Goal: Task Accomplishment & Management: Manage account settings

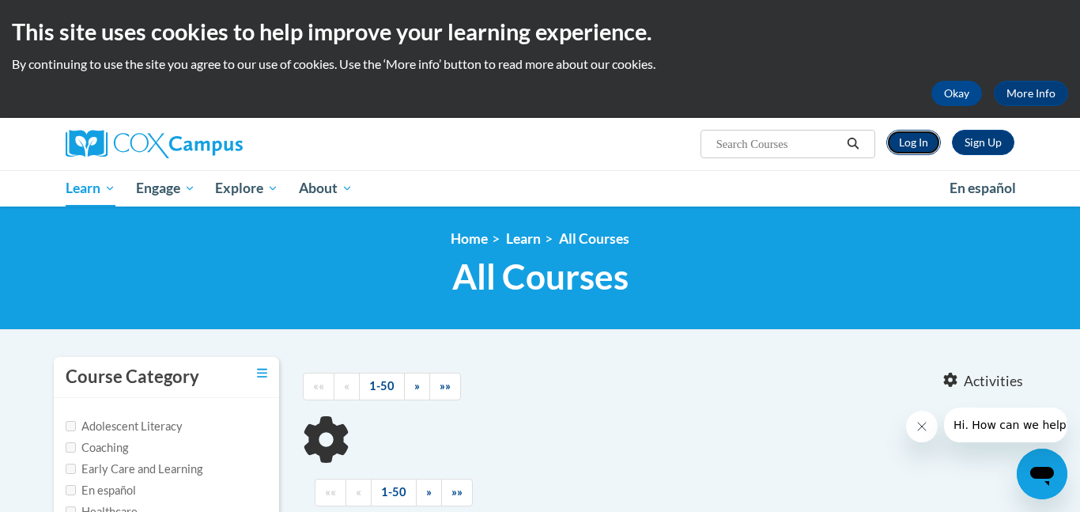
click at [900, 140] on link "Log In" at bounding box center [913, 142] width 55 height 25
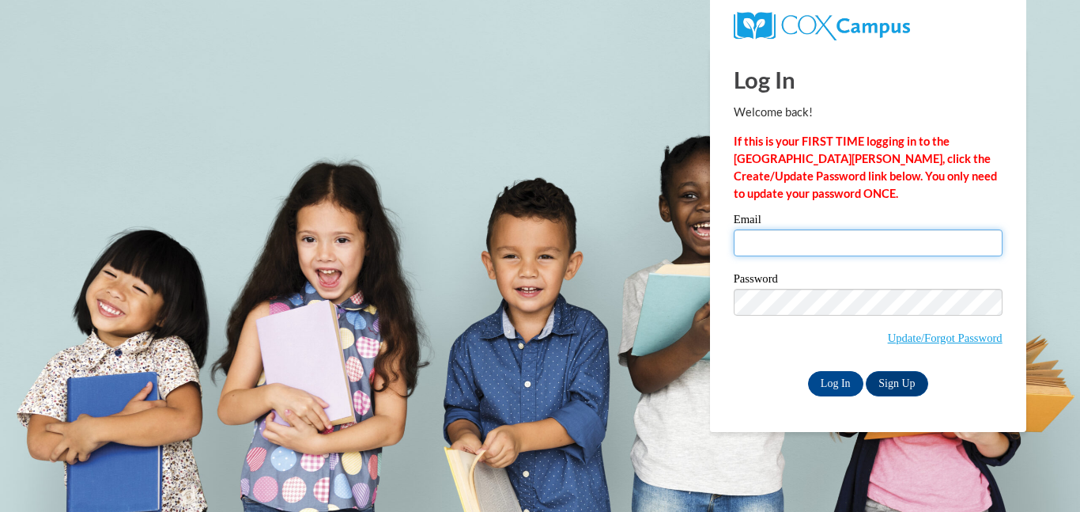
click at [753, 251] on input "Email" at bounding box center [868, 242] width 269 height 27
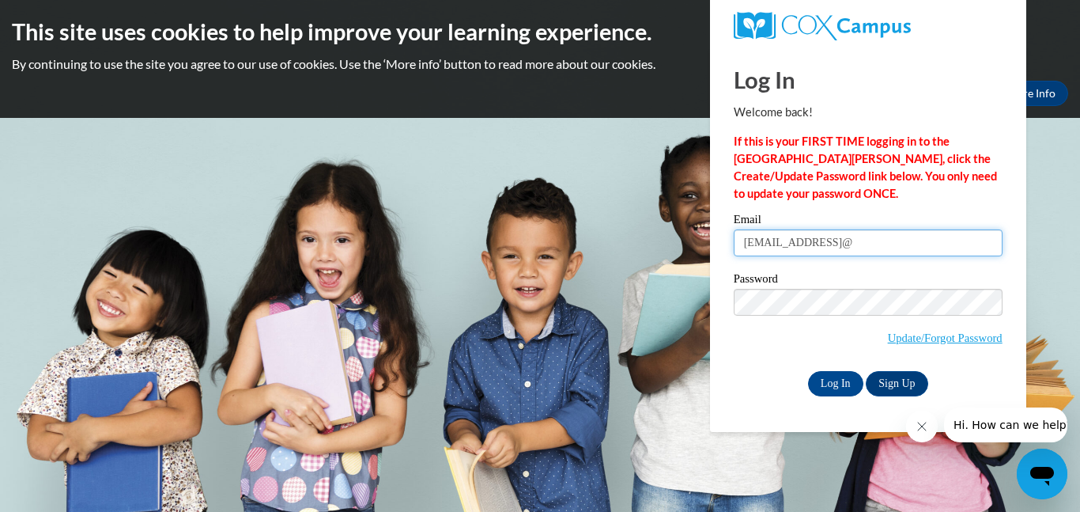
click at [955, 240] on input "[EMAIL_ADDRESS]@" at bounding box center [868, 242] width 269 height 27
type input "a"
type input "[PERSON_NAME][EMAIL_ADDRESS][PERSON_NAME][DOMAIN_NAME]"
